Goal: Transaction & Acquisition: Purchase product/service

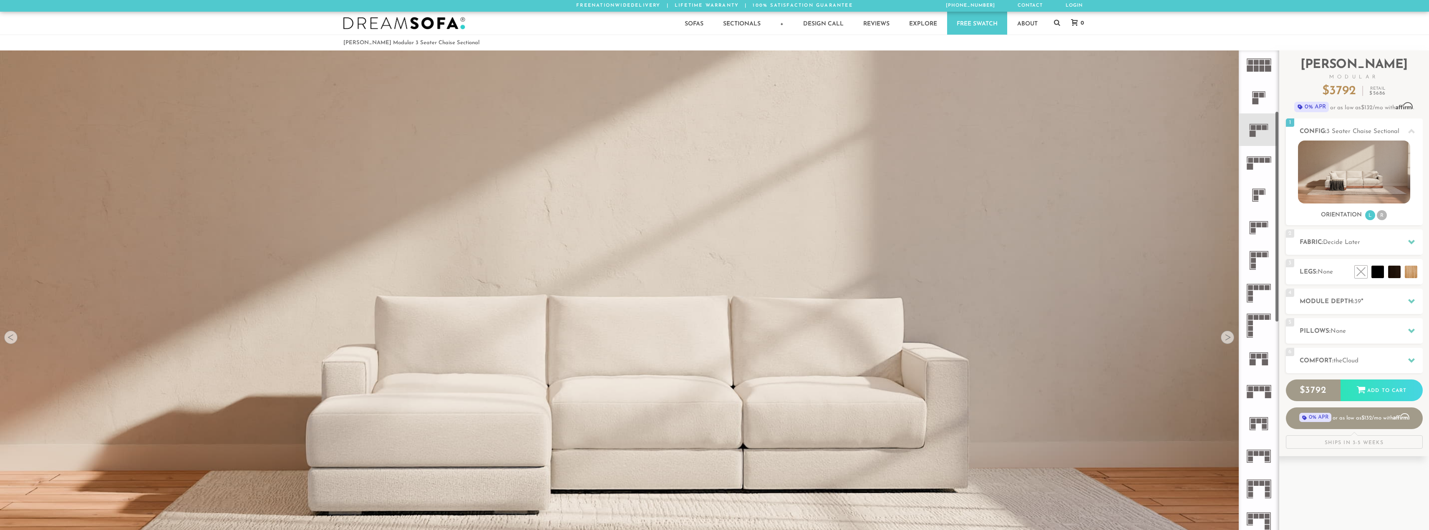
scroll to position [167, 0]
click at [1257, 351] on icon at bounding box center [1258, 357] width 33 height 33
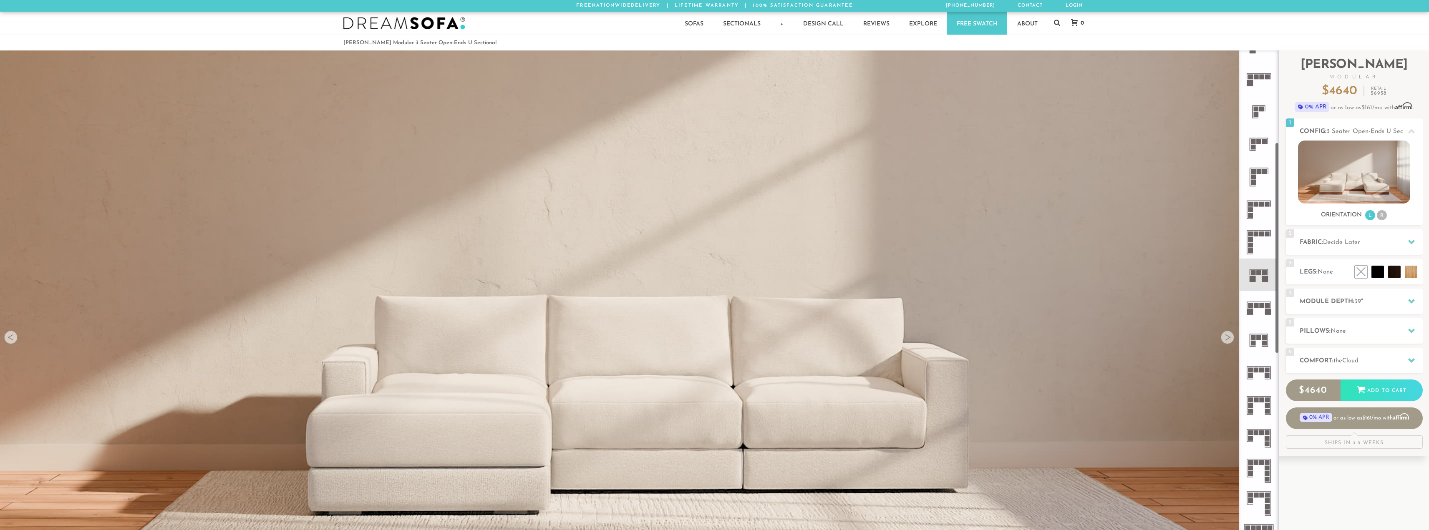
scroll to position [250, 0]
click at [1261, 340] on icon at bounding box center [1258, 339] width 33 height 33
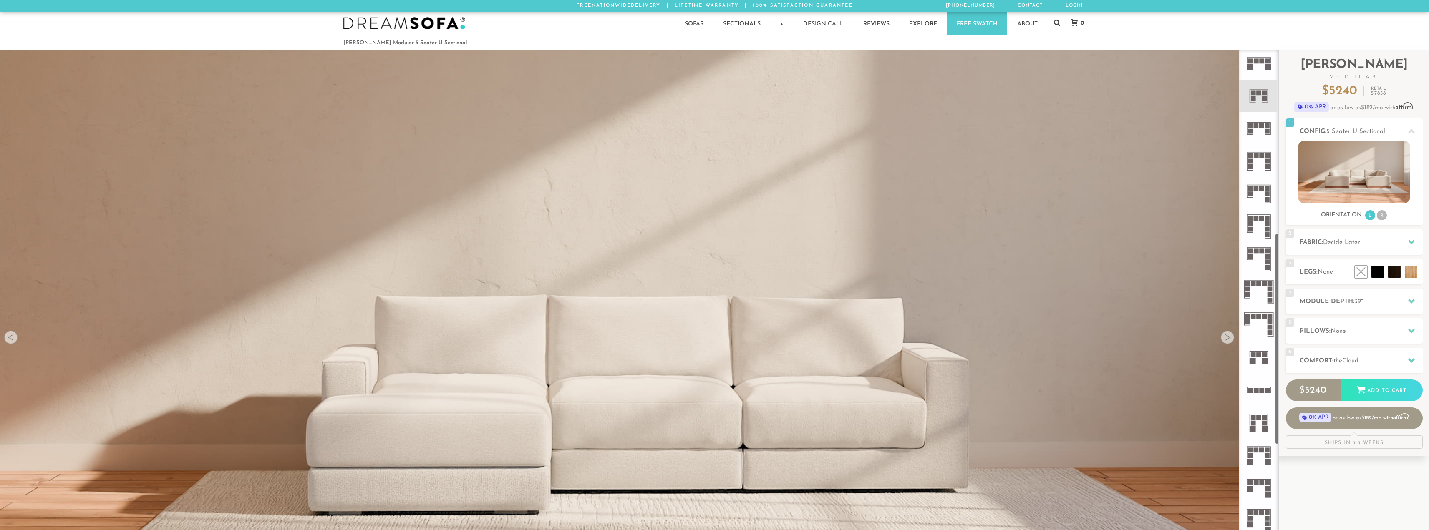
scroll to position [501, 0]
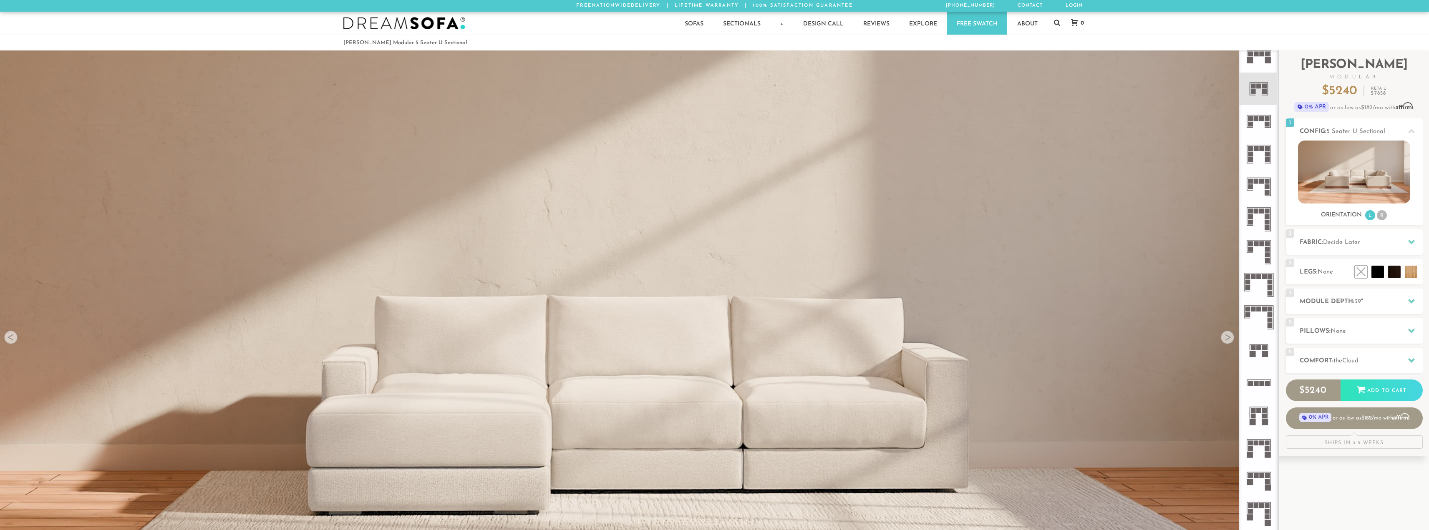
click at [1262, 349] on rect at bounding box center [1264, 347] width 5 height 5
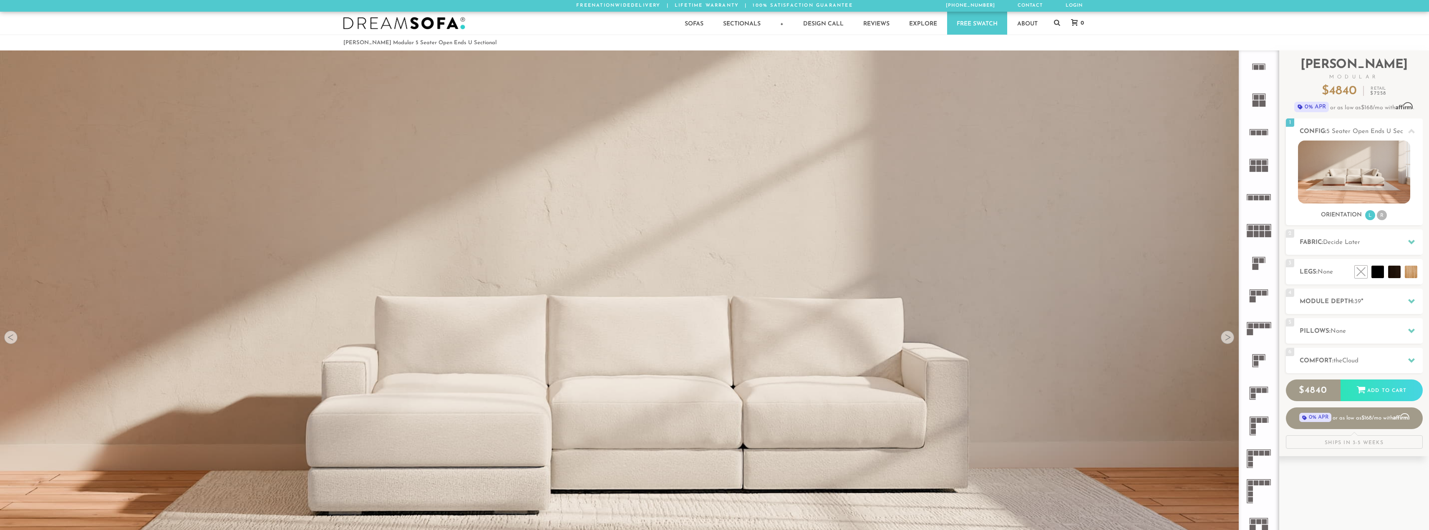
click at [1260, 290] on icon at bounding box center [1258, 295] width 33 height 33
click at [1382, 219] on li "R" at bounding box center [1381, 215] width 10 height 10
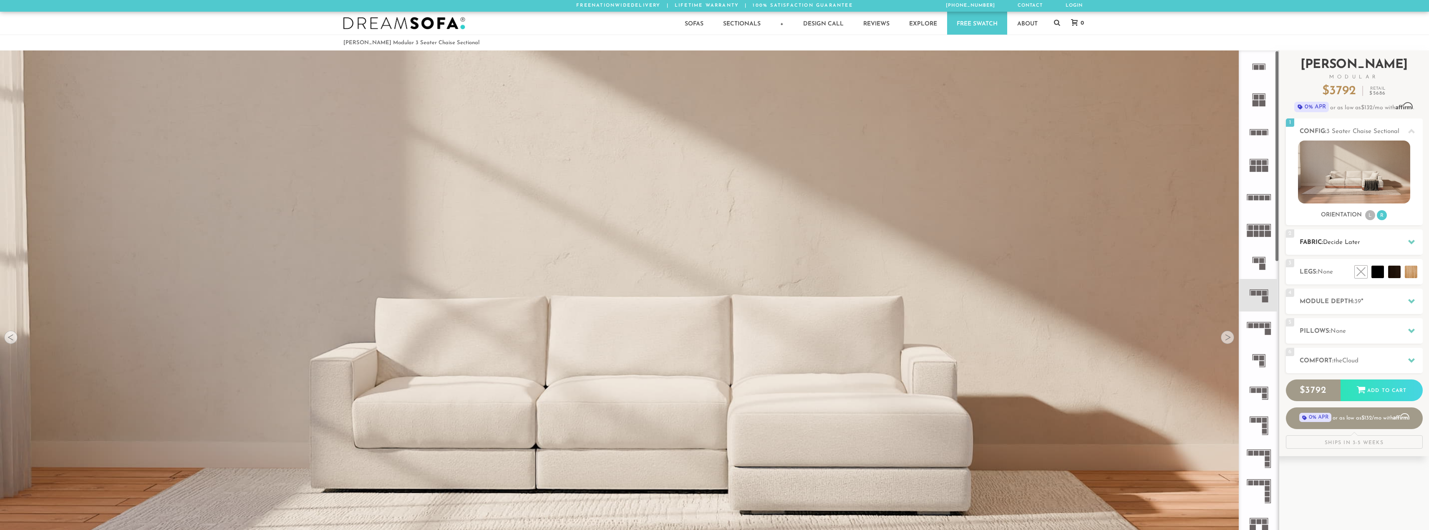
click at [1395, 241] on h2 "Fabric: Decide Later" at bounding box center [1360, 243] width 123 height 10
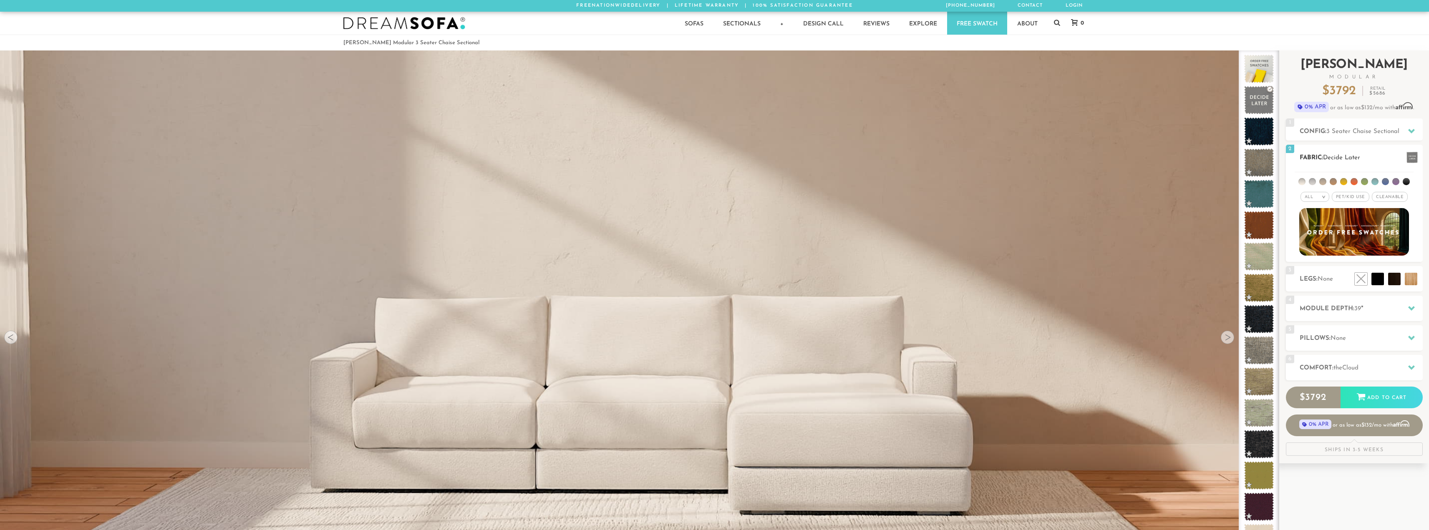
click at [1355, 199] on span "Pet/Kid Use x" at bounding box center [1350, 197] width 38 height 10
click at [1385, 197] on span "Cleanable x" at bounding box center [1392, 197] width 36 height 10
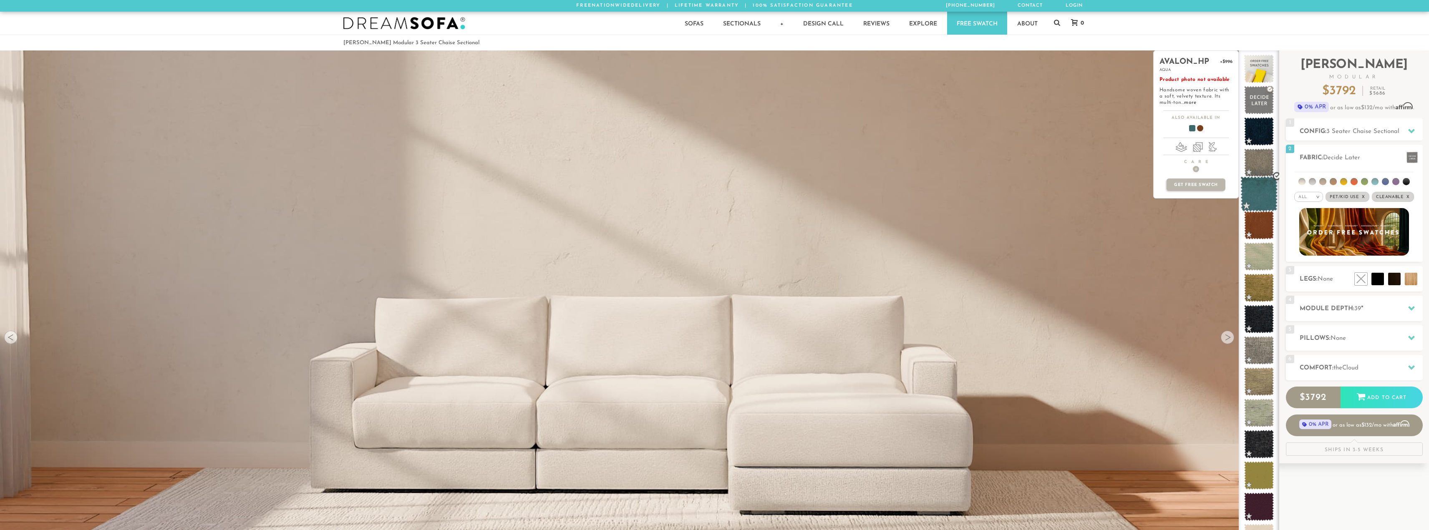
click at [1263, 193] on span at bounding box center [1258, 193] width 37 height 35
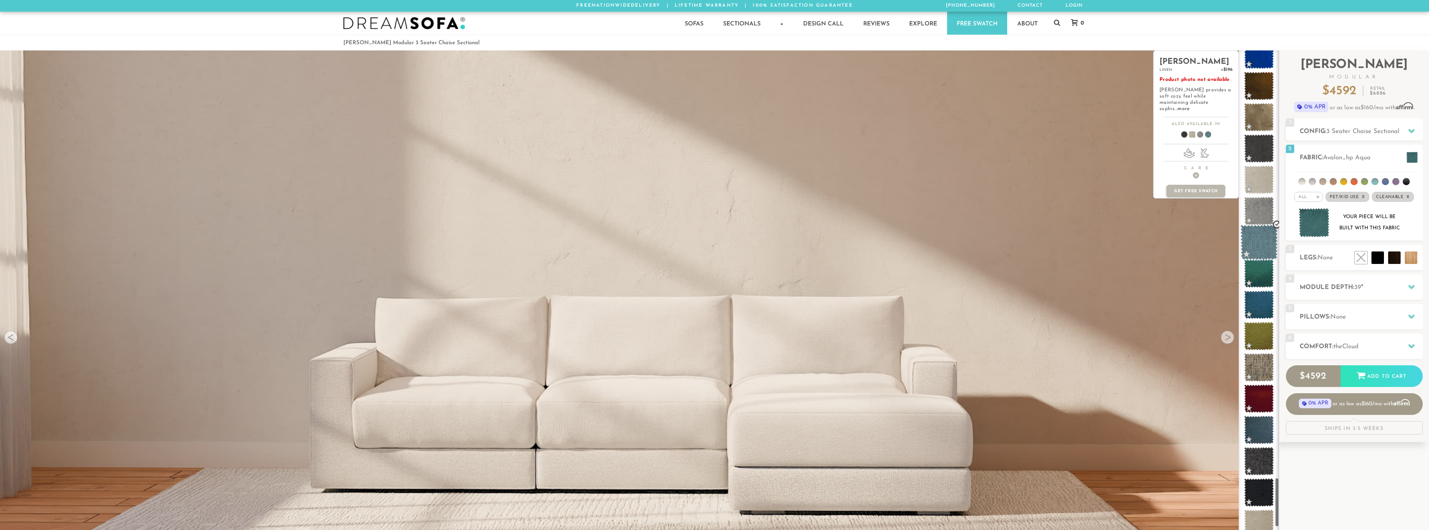
scroll to position [4920, 0]
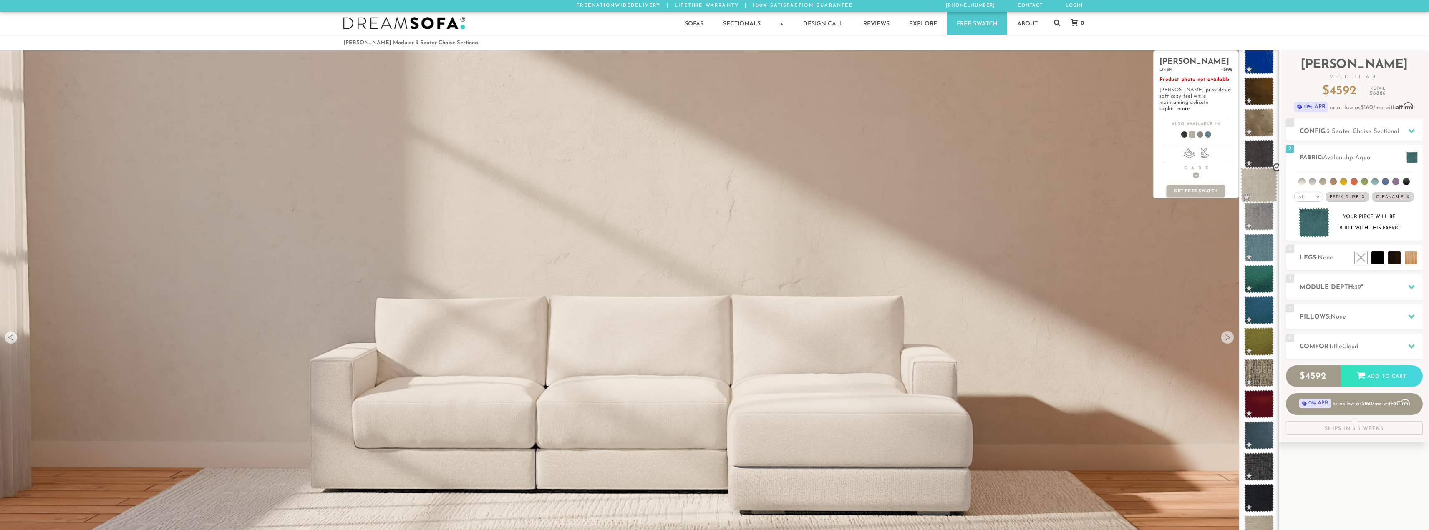
click at [1264, 185] on span at bounding box center [1258, 185] width 37 height 35
click at [1258, 252] on span at bounding box center [1258, 247] width 37 height 35
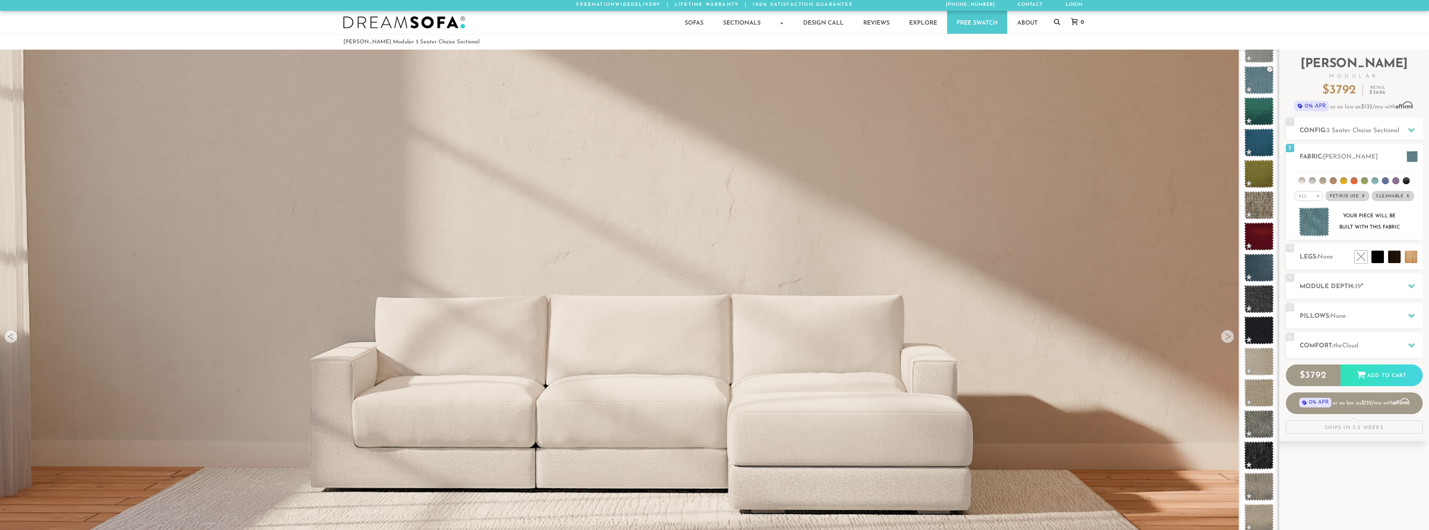
scroll to position [0, 0]
click at [1394, 257] on li at bounding box center [1375, 239] width 50 height 50
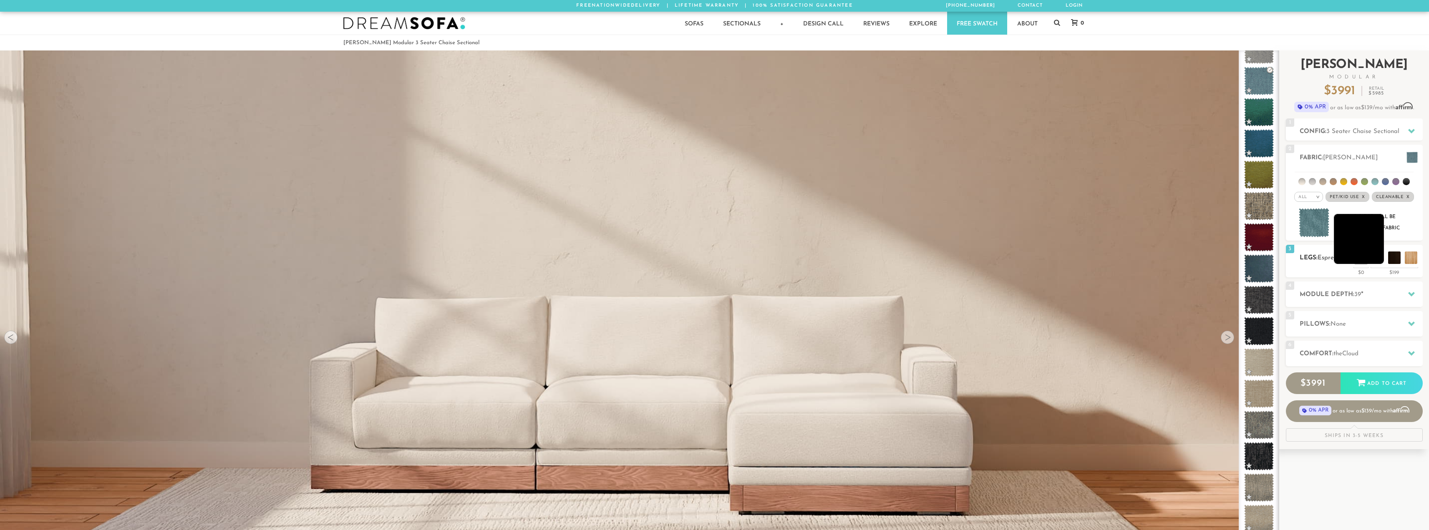
click at [1373, 261] on li at bounding box center [1358, 239] width 50 height 50
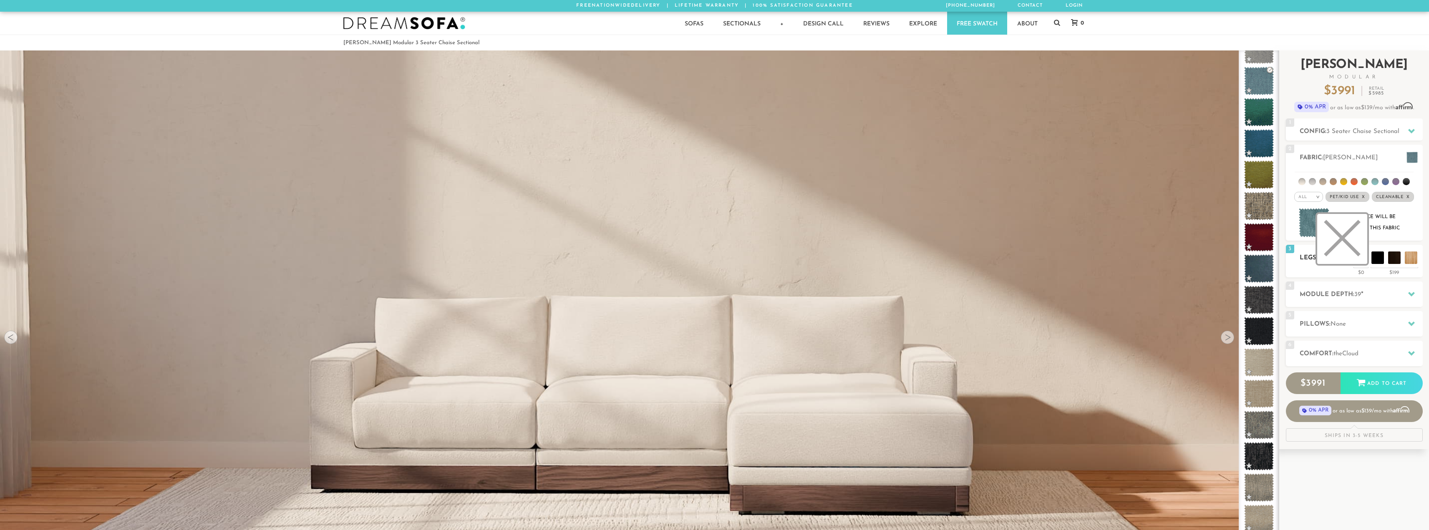
click at [1358, 259] on li at bounding box center [1342, 239] width 50 height 50
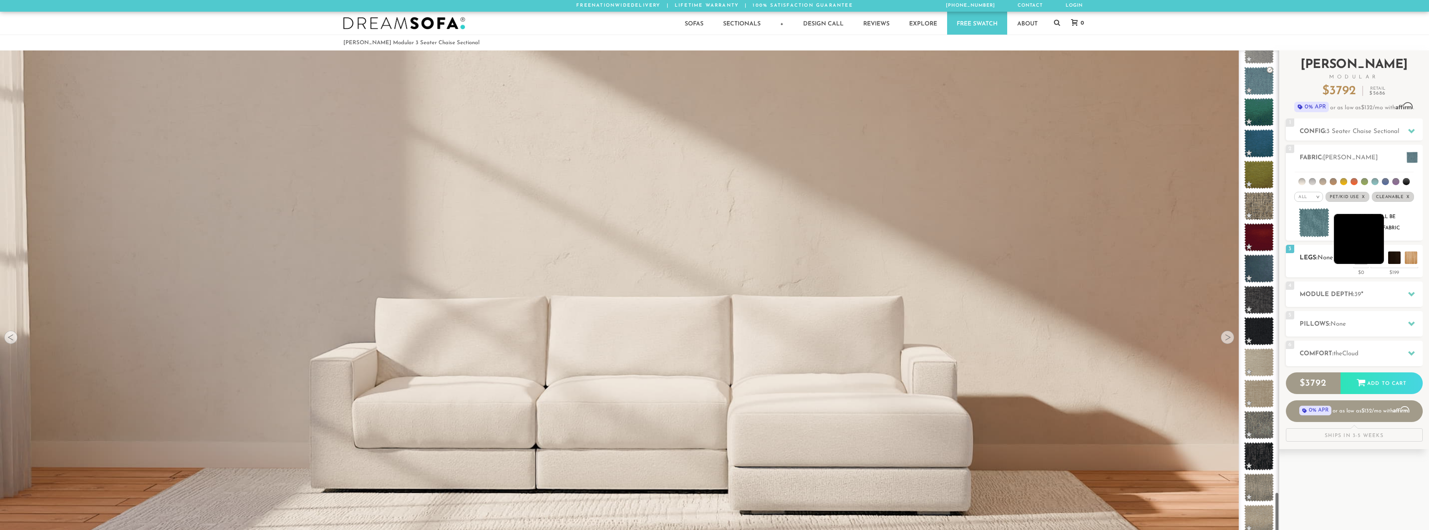
click at [1376, 260] on li at bounding box center [1358, 239] width 50 height 50
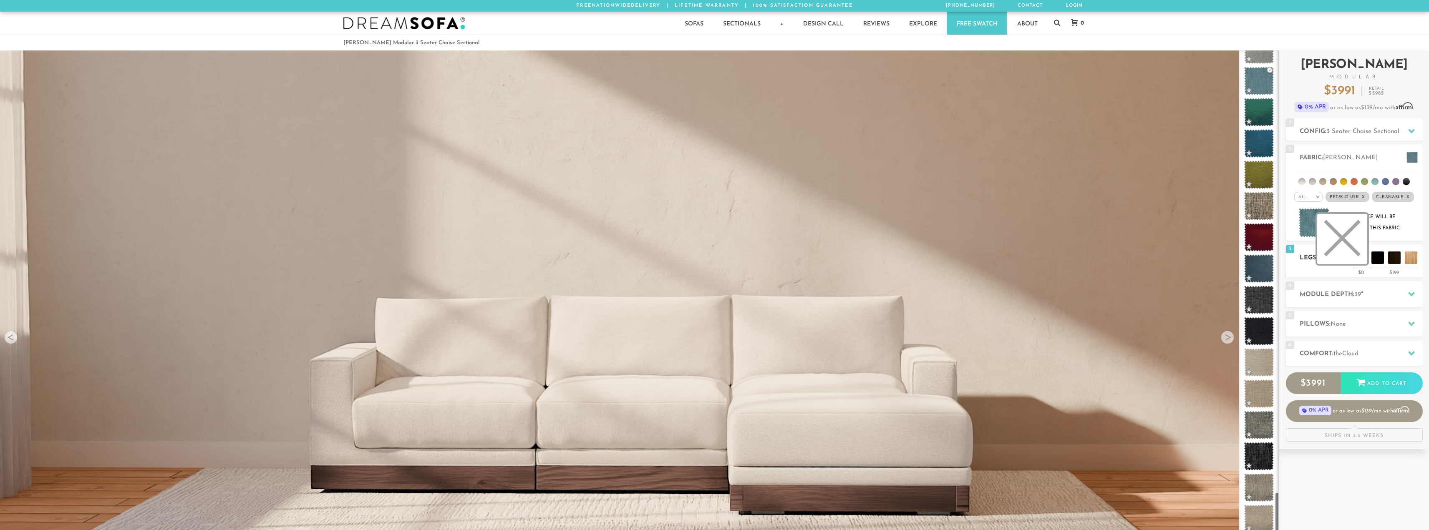
click at [1358, 261] on li at bounding box center [1342, 239] width 50 height 50
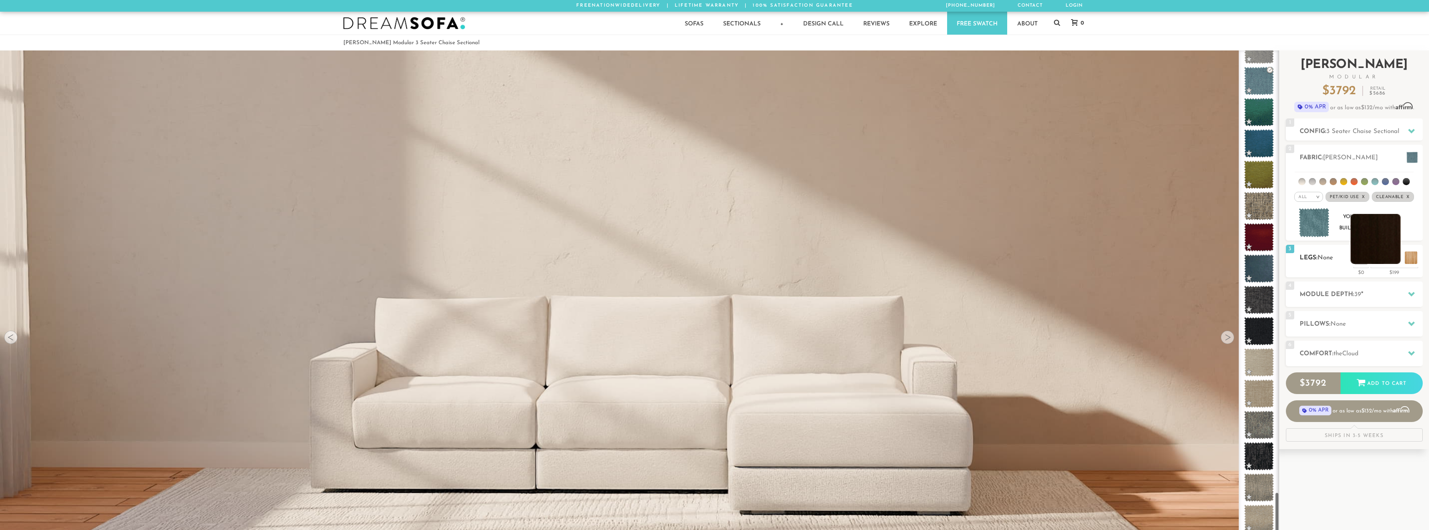
click at [1387, 262] on ul at bounding box center [1385, 258] width 67 height 13
click at [1394, 259] on li at bounding box center [1375, 239] width 50 height 50
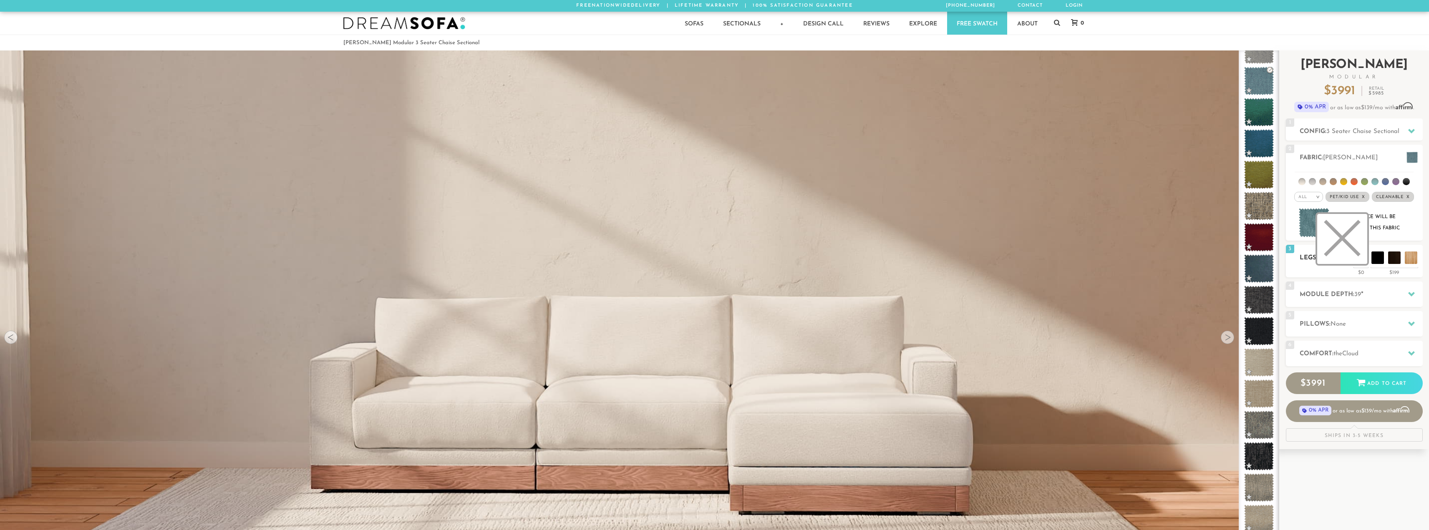
click at [1358, 259] on li at bounding box center [1342, 239] width 50 height 50
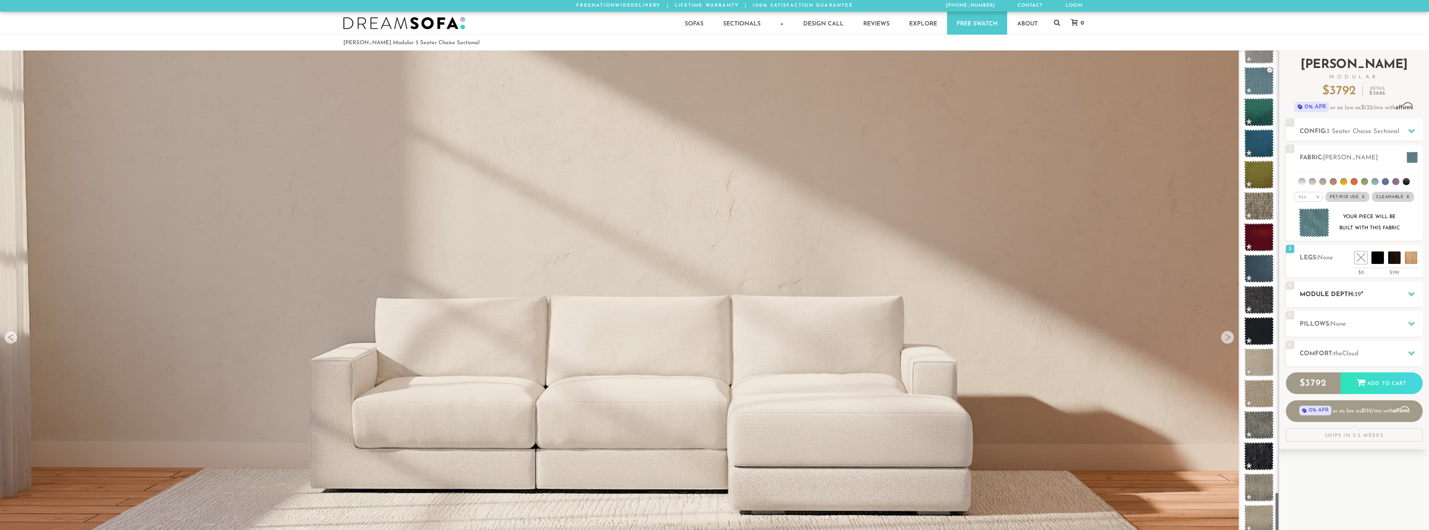
click at [1383, 292] on h2 "Module Depth: 39 "" at bounding box center [1360, 295] width 123 height 10
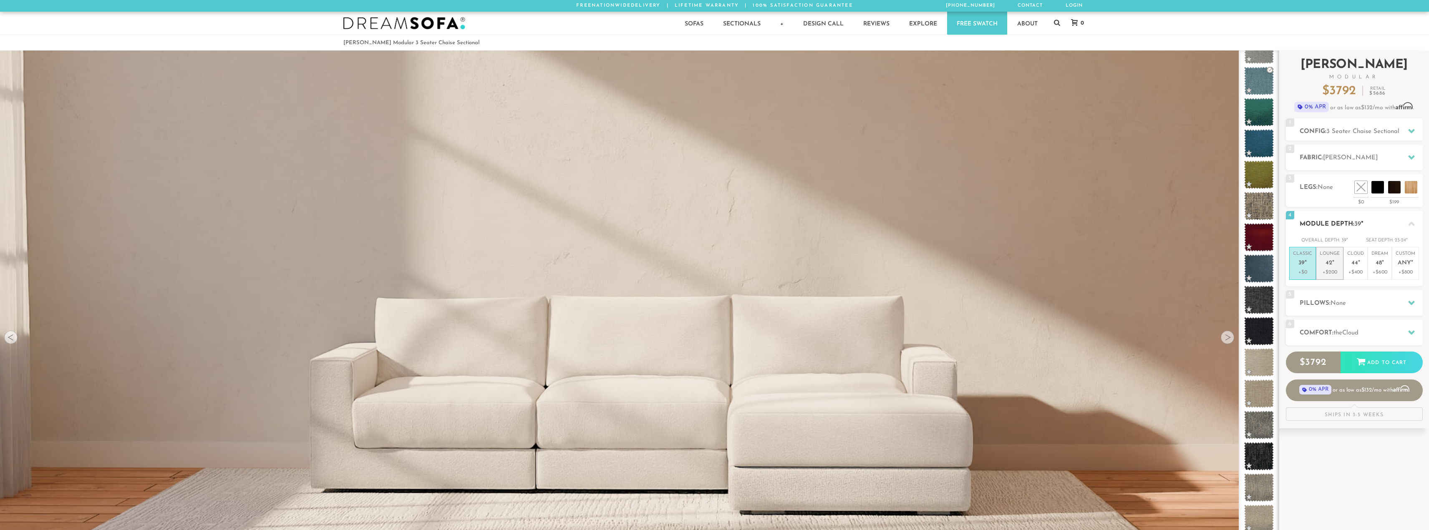
click at [1332, 264] on em """ at bounding box center [1333, 263] width 2 height 7
click at [1353, 302] on h2 "Pillows: None" at bounding box center [1360, 304] width 123 height 10
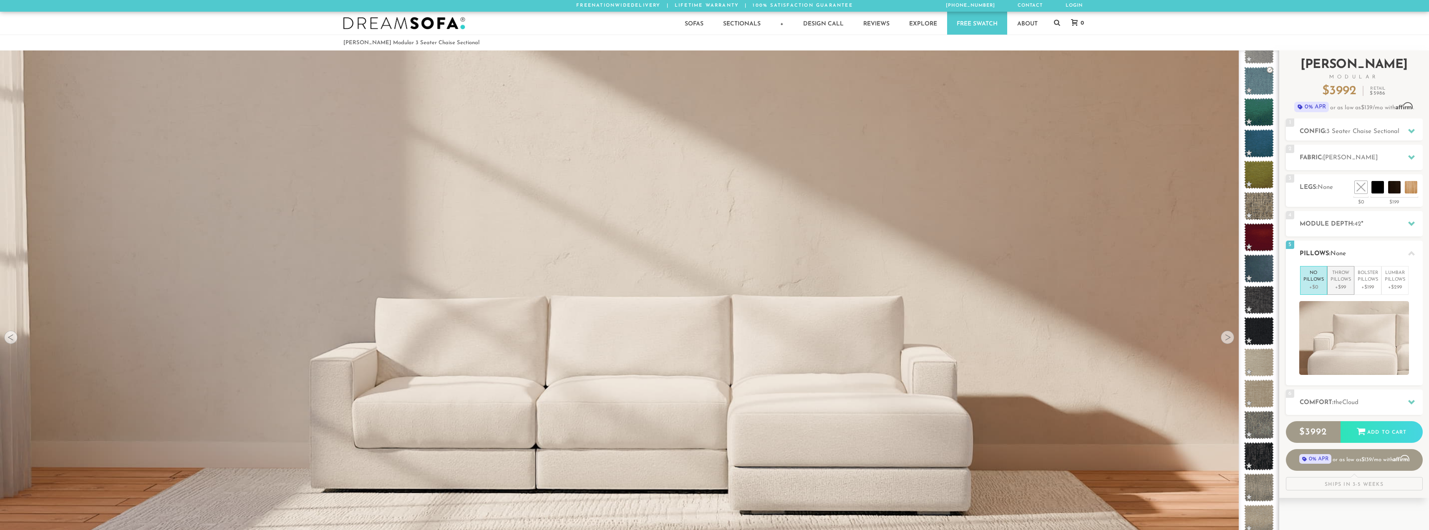
click at [1344, 278] on p "Throw Pillows" at bounding box center [1340, 277] width 20 height 14
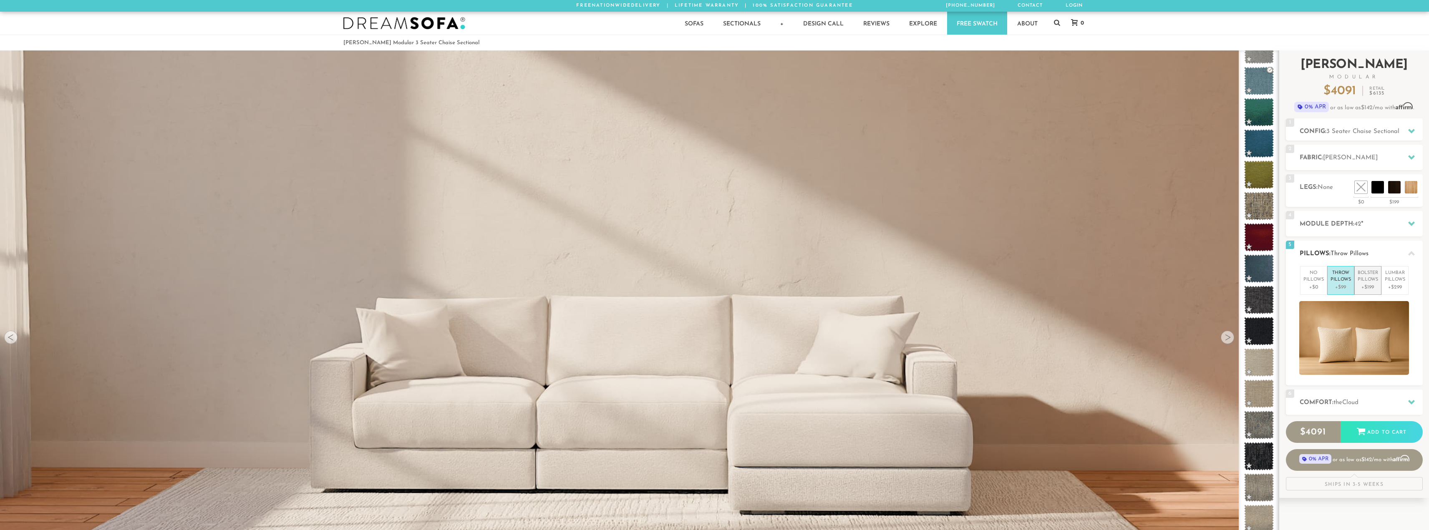
click at [1365, 284] on p "+$199" at bounding box center [1367, 288] width 20 height 8
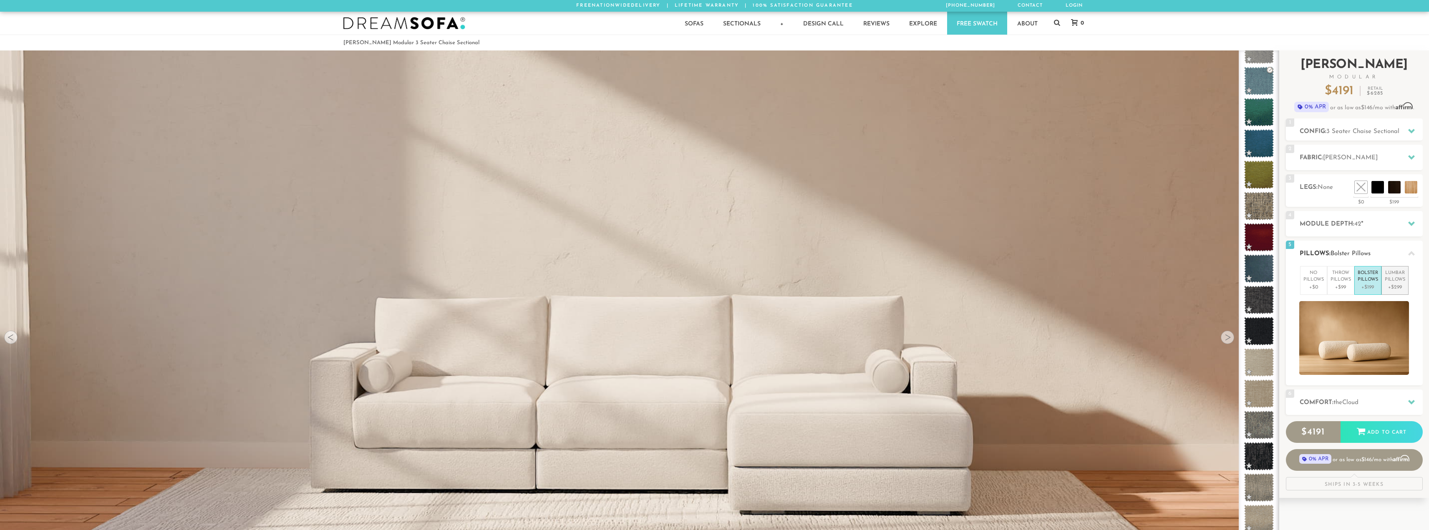
click at [1395, 284] on p "+$299" at bounding box center [1394, 288] width 20 height 8
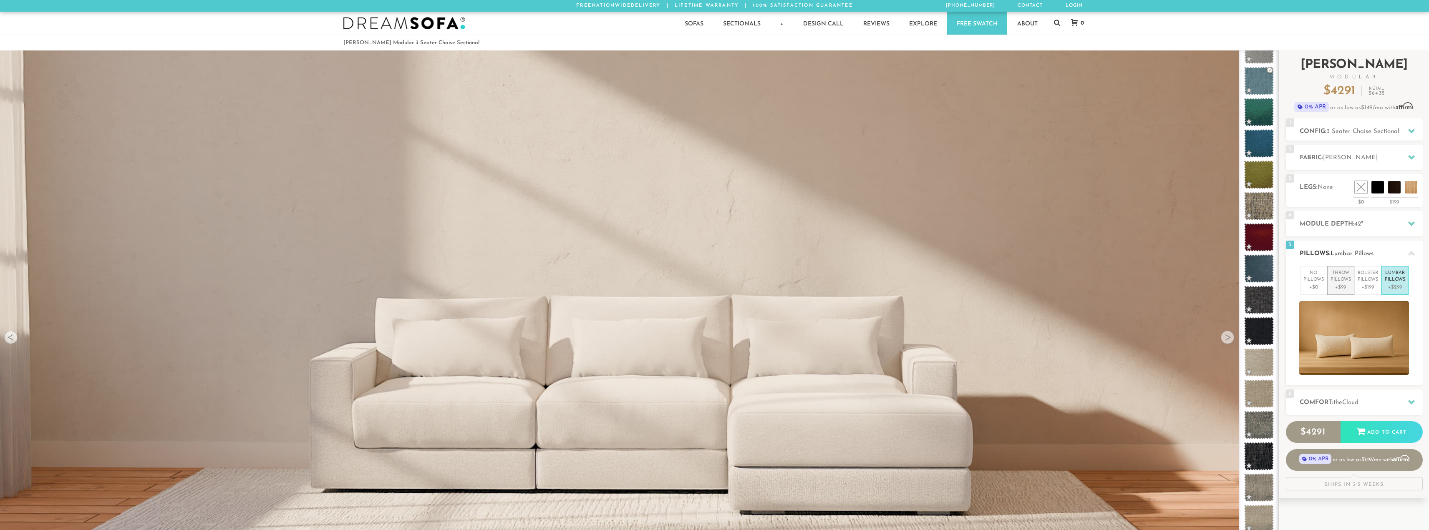
click at [1341, 282] on p "Throw Pillows" at bounding box center [1340, 277] width 20 height 14
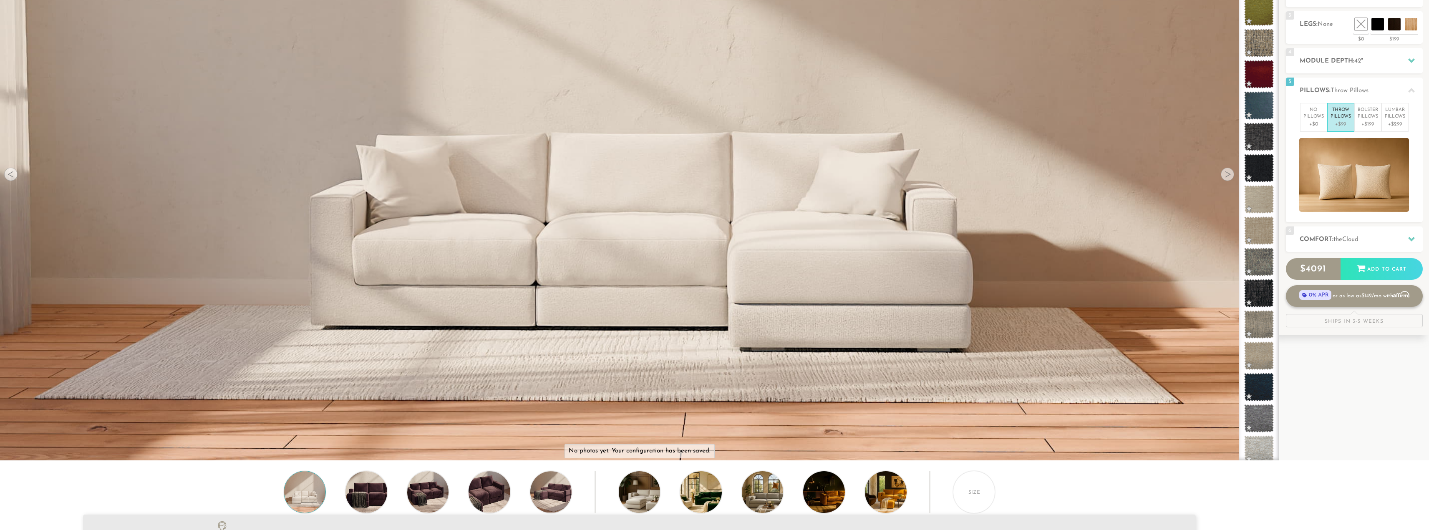
scroll to position [167, 0]
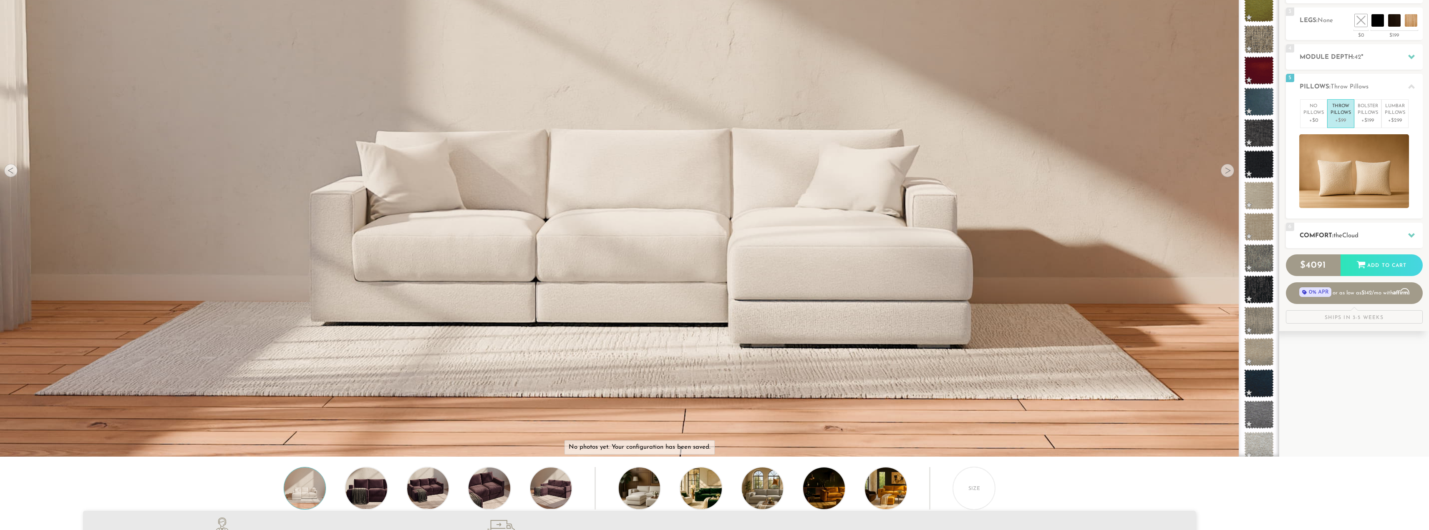
click at [1374, 237] on h2 "Comfort: the Cloud" at bounding box center [1360, 236] width 123 height 10
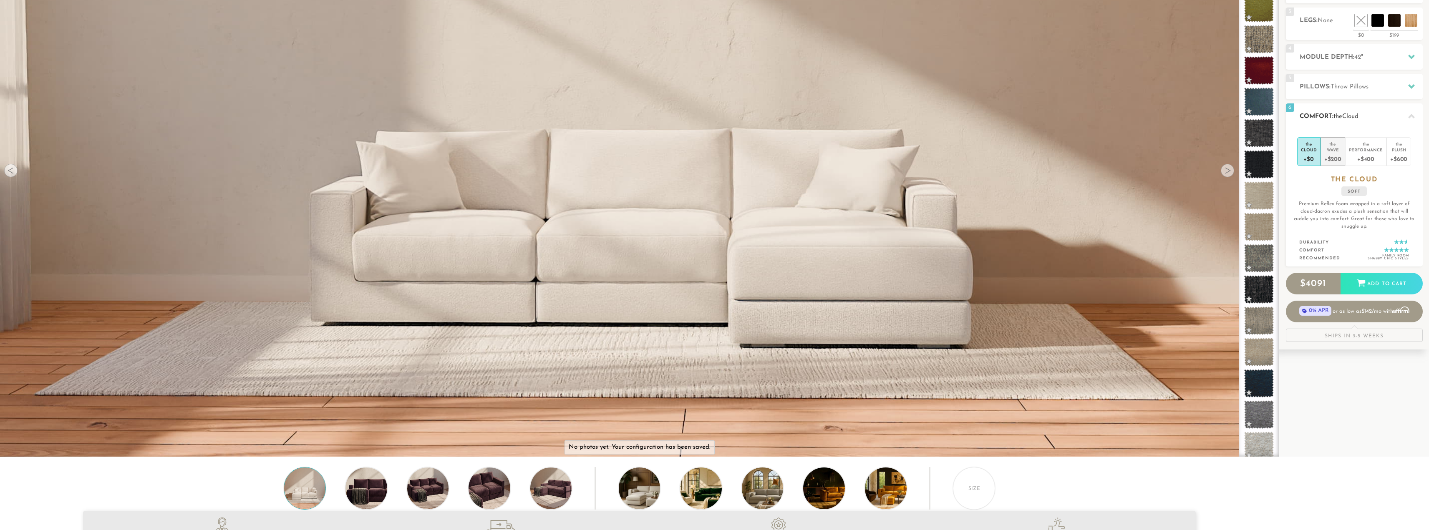
click at [1330, 150] on div "Wave" at bounding box center [1332, 150] width 17 height 6
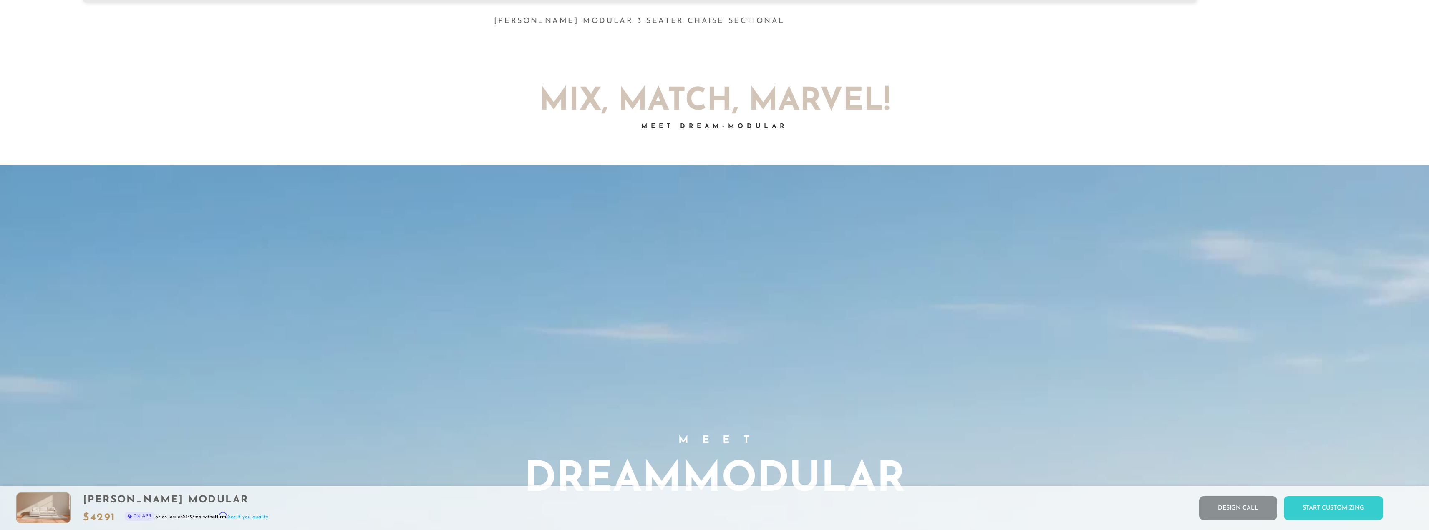
scroll to position [0, 0]
